Goal: Information Seeking & Learning: Learn about a topic

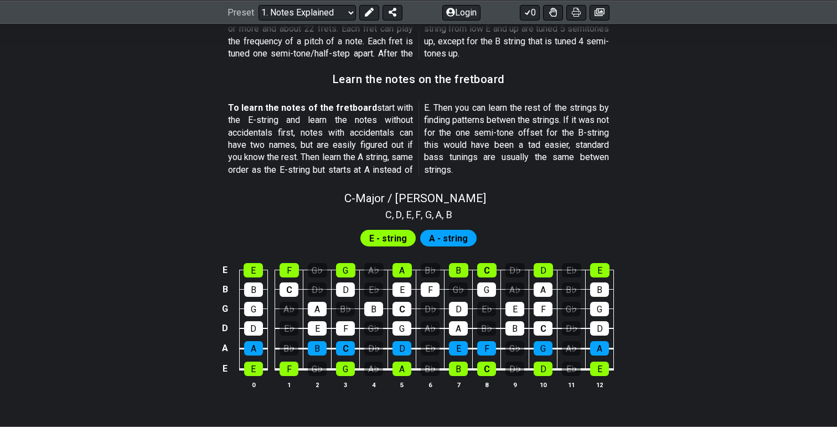
scroll to position [1044, 0]
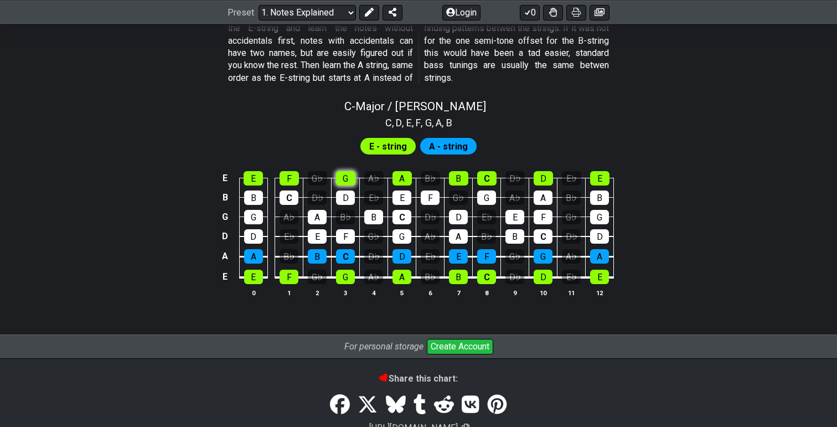
click at [353, 180] on div "G" at bounding box center [345, 178] width 19 height 14
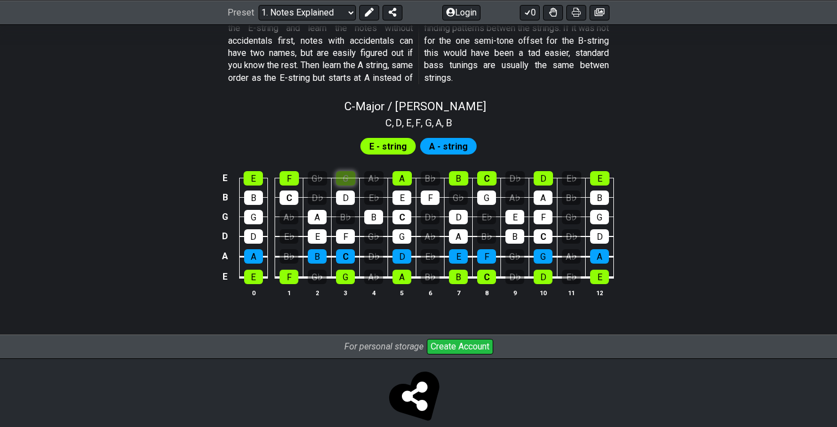
click at [353, 180] on div "G" at bounding box center [345, 178] width 19 height 14
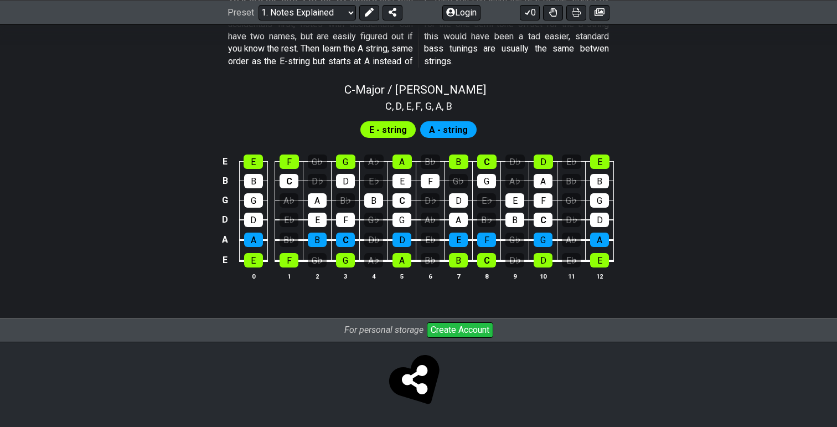
scroll to position [1045, 0]
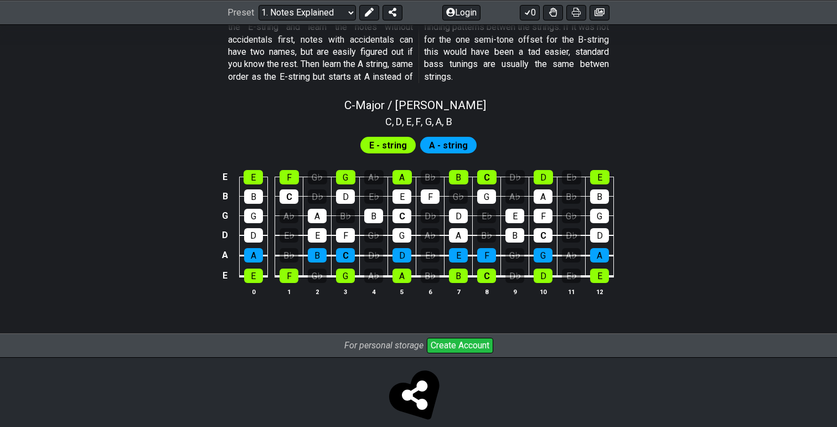
click at [444, 143] on span "A - string" at bounding box center [448, 145] width 39 height 16
click at [389, 139] on span "E - string" at bounding box center [388, 145] width 38 height 16
click at [288, 215] on div "A♭" at bounding box center [289, 216] width 19 height 14
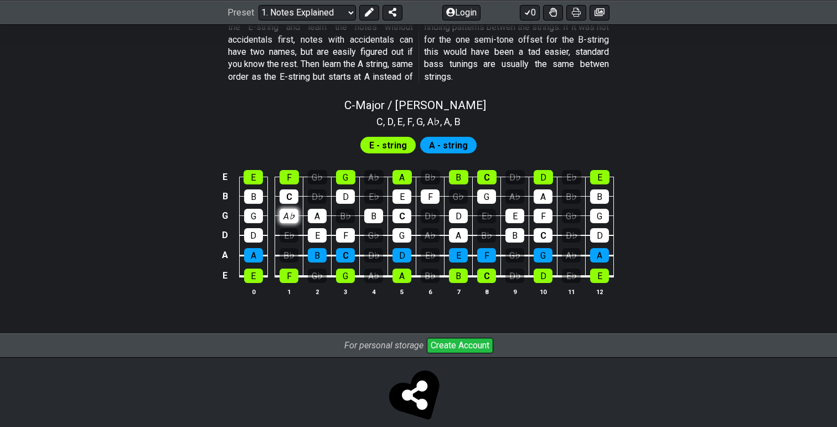
click at [288, 215] on div "A♭" at bounding box center [289, 216] width 19 height 14
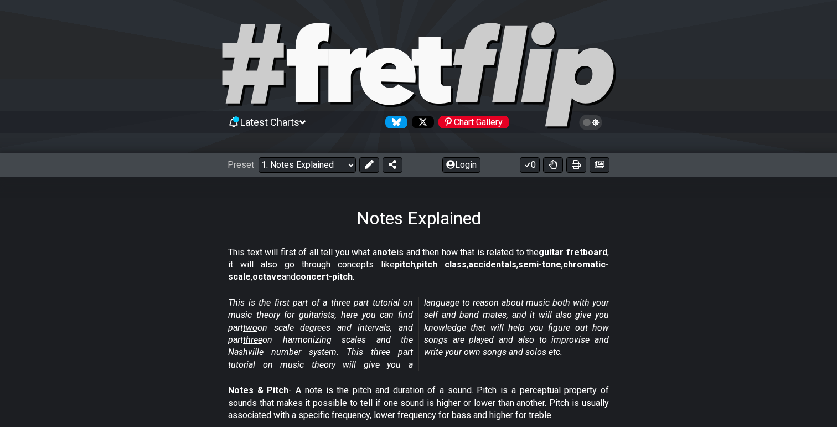
scroll to position [0, 0]
